Goal: Go to known website: Access a specific website the user already knows

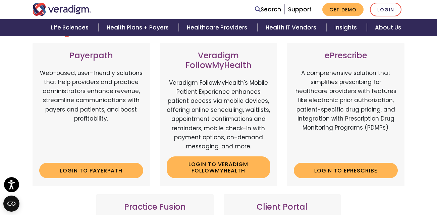
scroll to position [101, 0]
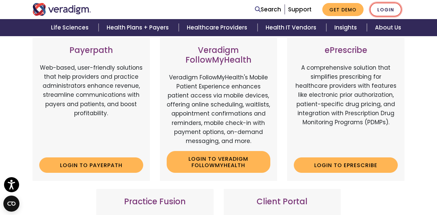
click at [386, 9] on link "Login" at bounding box center [386, 10] width 32 height 14
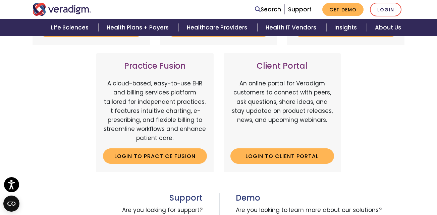
scroll to position [268, 0]
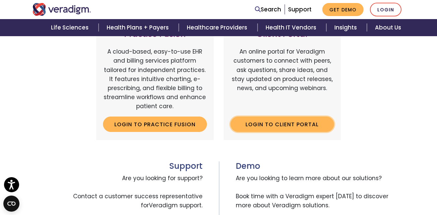
click at [271, 124] on link "Login to Client Portal" at bounding box center [282, 124] width 104 height 15
